Goal: Obtain resource: Obtain resource

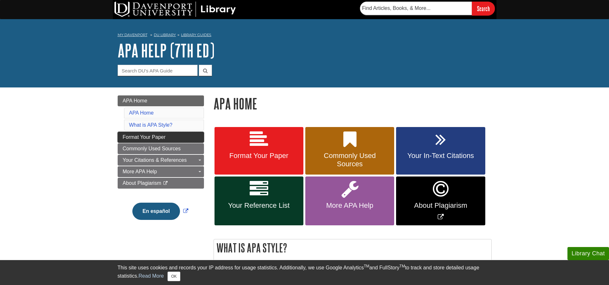
click at [165, 137] on span "Format Your Paper" at bounding box center [144, 137] width 43 height 5
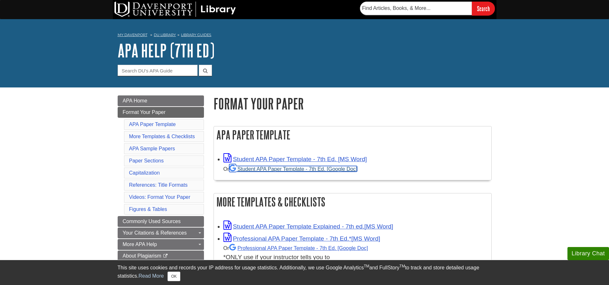
click at [298, 166] on link "Student APA Paper Template - 7th Ed. [Google Doc]" at bounding box center [293, 169] width 128 height 6
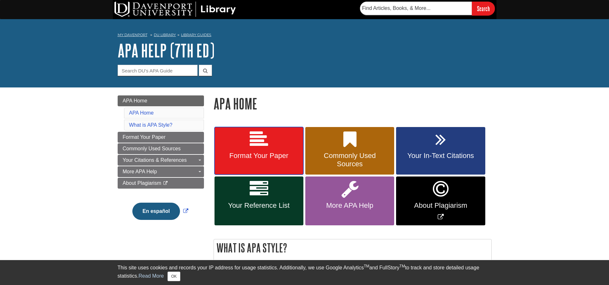
click at [242, 161] on link "Format Your Paper" at bounding box center [258, 151] width 89 height 48
